Goal: Check status: Check status

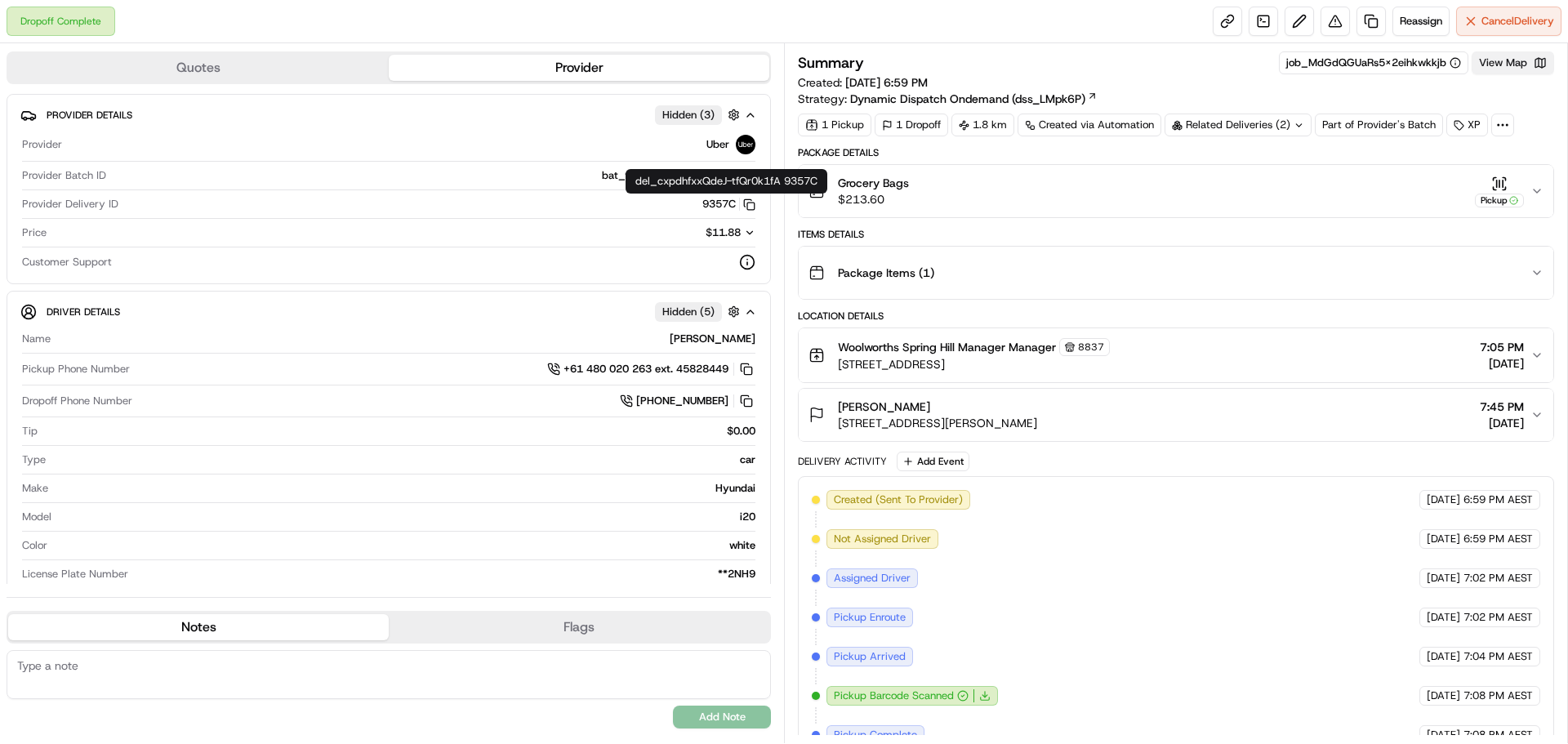
click at [1505, 71] on button "View Map" at bounding box center [1513, 62] width 82 height 23
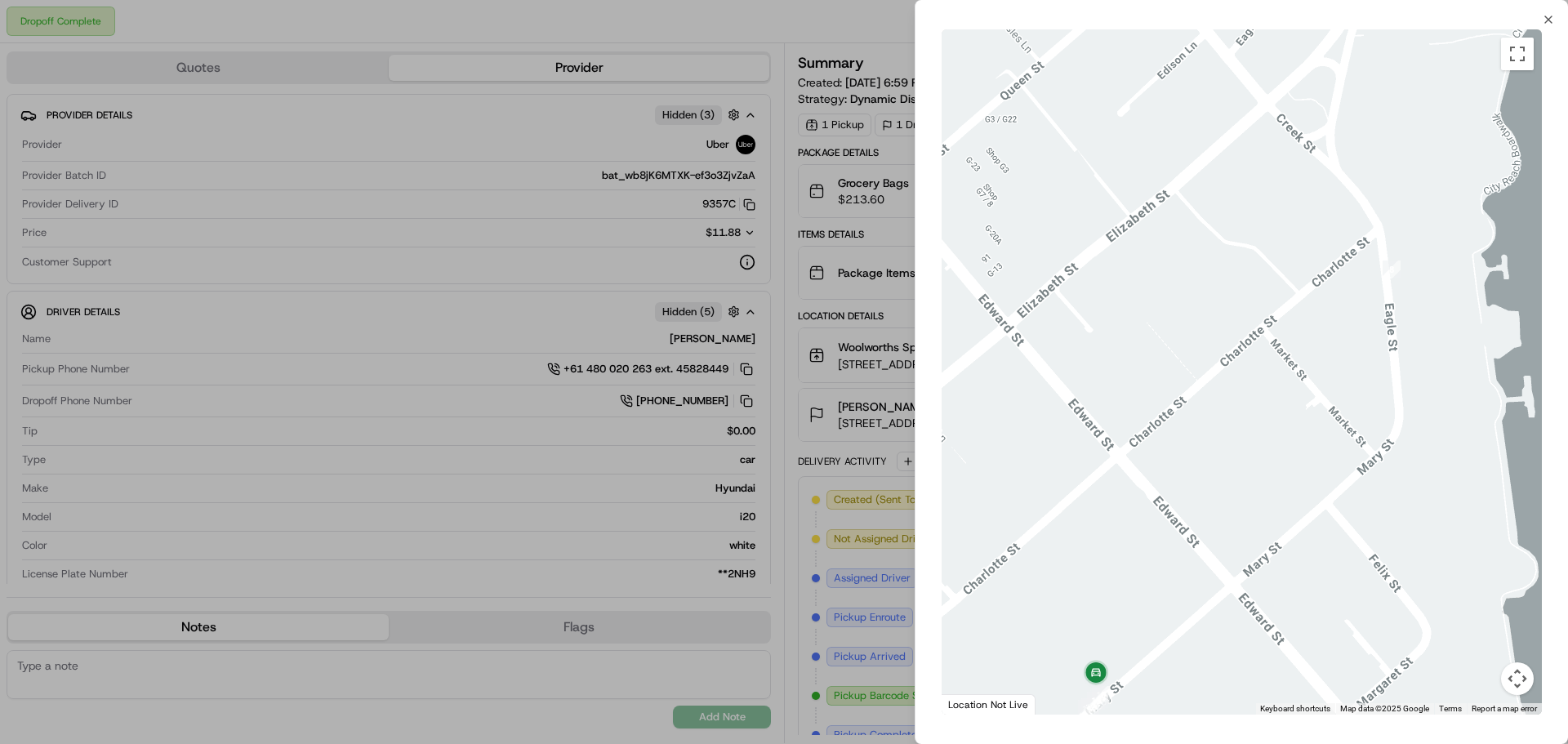
click at [359, 60] on div at bounding box center [784, 372] width 1568 height 744
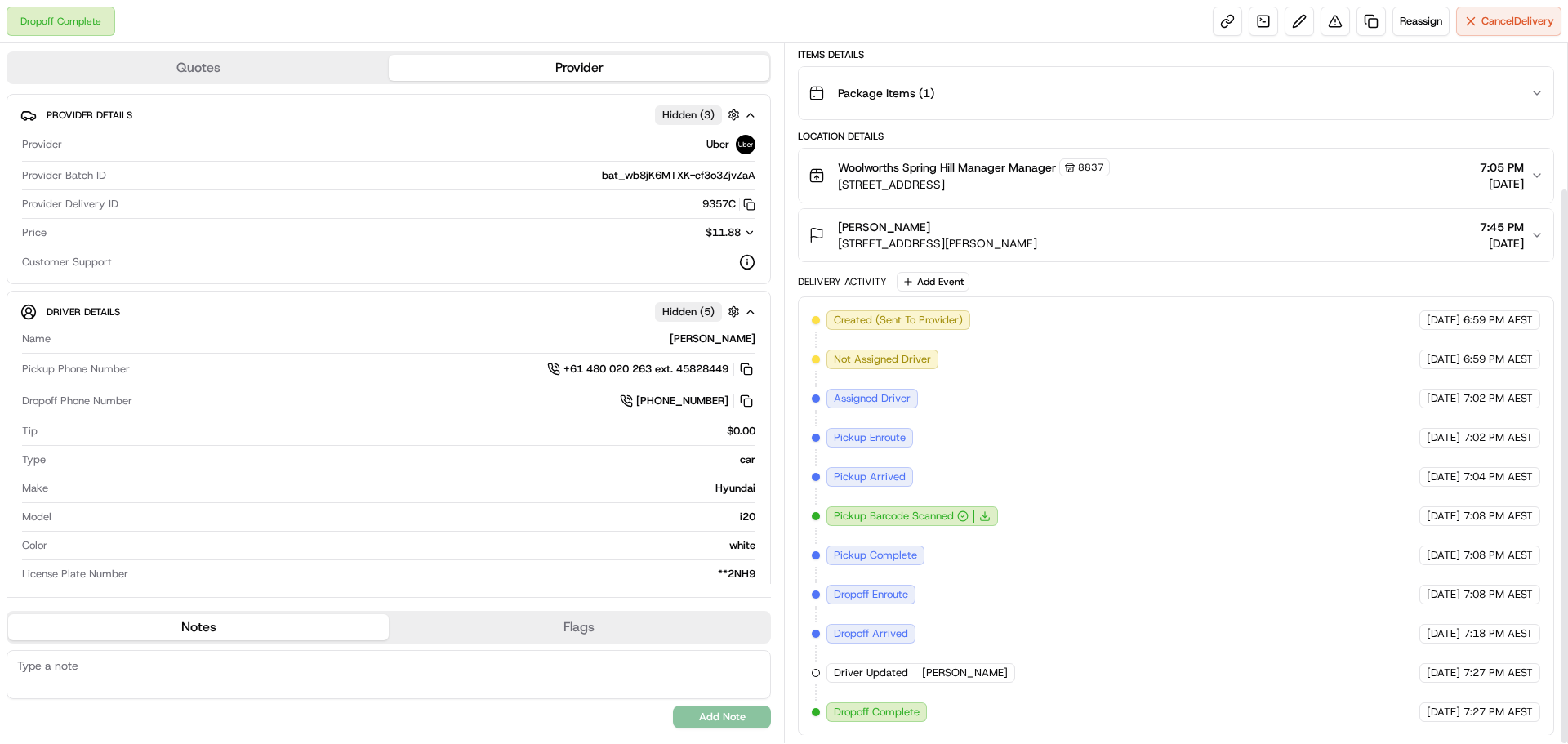
scroll to position [181, 0]
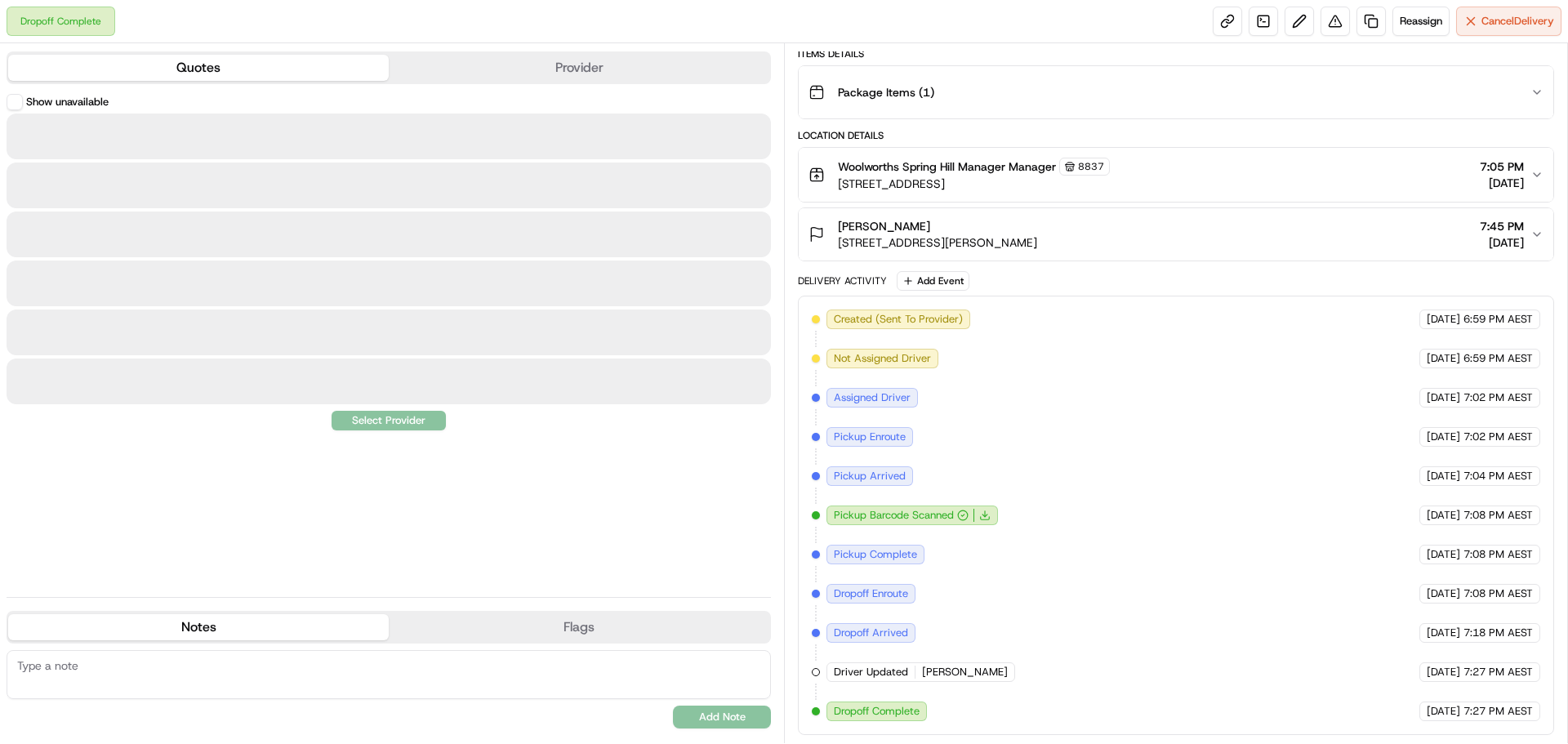
click at [334, 64] on button "Quotes" at bounding box center [198, 68] width 380 height 27
